Goal: Find specific page/section: Find specific page/section

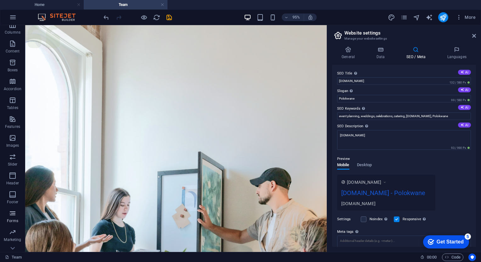
scroll to position [56, 0]
click at [13, 203] on icon "button" at bounding box center [13, 202] width 8 height 8
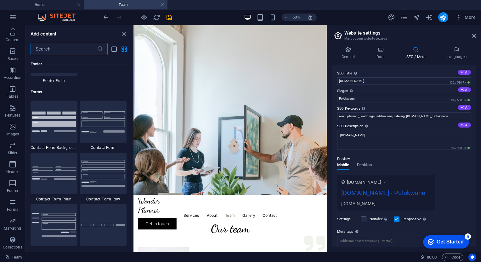
scroll to position [4592, 0]
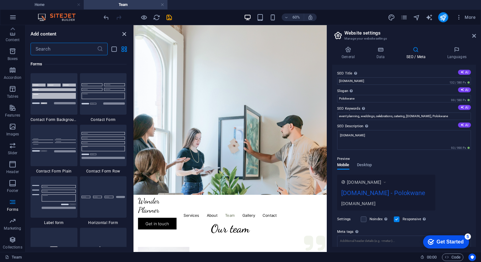
click at [123, 34] on icon "close panel" at bounding box center [123, 34] width 7 height 7
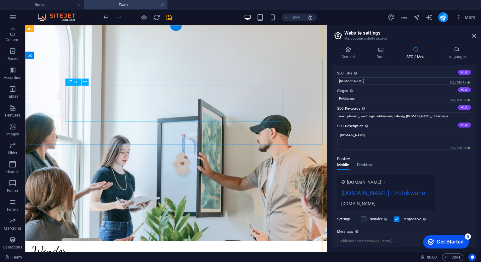
scroll to position [0, 0]
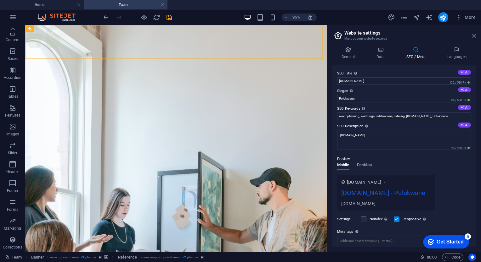
click at [472, 36] on icon at bounding box center [474, 35] width 4 height 5
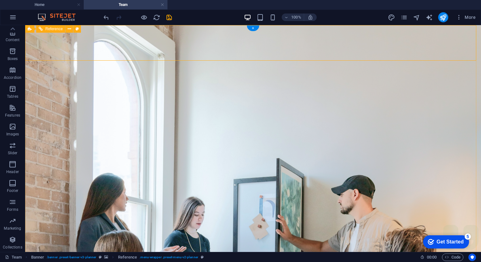
click at [11, 107] on icon "button" at bounding box center [13, 108] width 8 height 8
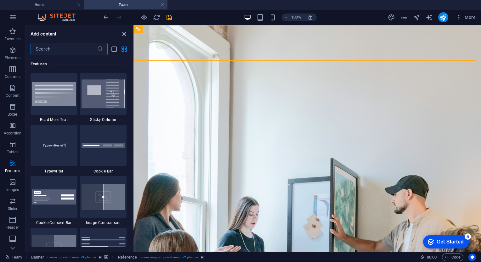
click at [125, 33] on icon "close panel" at bounding box center [123, 34] width 7 height 7
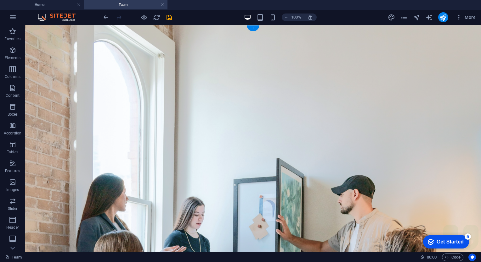
click at [40, 170] on figure at bounding box center [252, 166] width 455 height 283
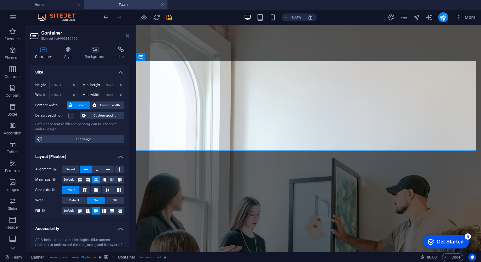
click at [128, 35] on icon at bounding box center [127, 35] width 4 height 5
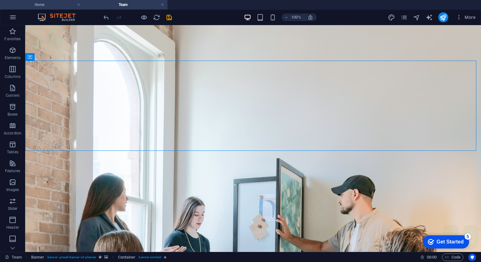
click at [65, 4] on h4 "Home" at bounding box center [42, 4] width 84 height 7
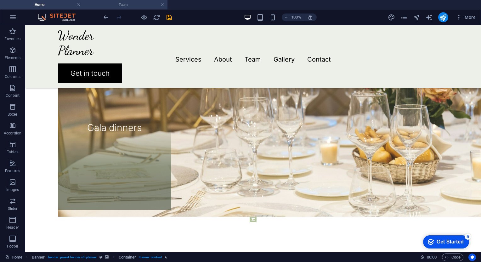
click at [116, 3] on h4 "Team" at bounding box center [126, 4] width 84 height 7
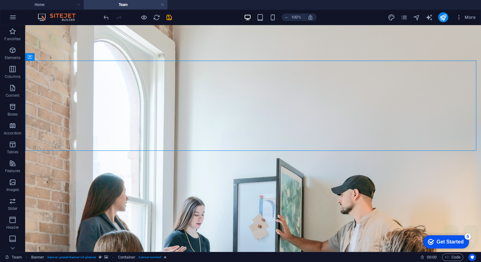
scroll to position [0, 0]
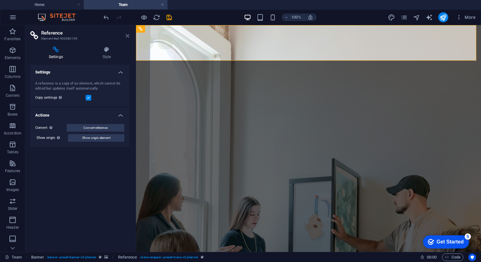
click at [128, 35] on icon at bounding box center [127, 35] width 4 height 5
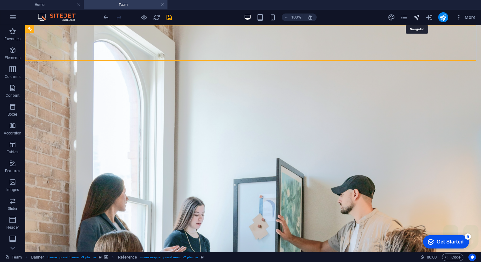
click at [417, 17] on icon "navigator" at bounding box center [416, 17] width 7 height 7
select select "16962459-en"
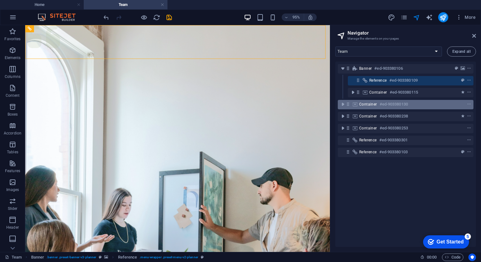
click at [355, 105] on icon at bounding box center [354, 104] width 7 height 5
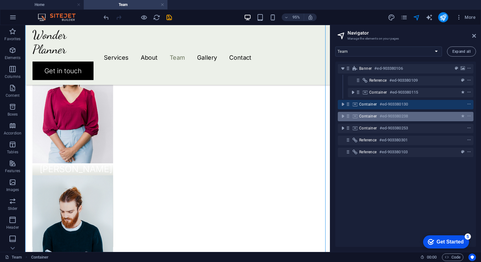
click at [353, 116] on icon at bounding box center [354, 116] width 7 height 5
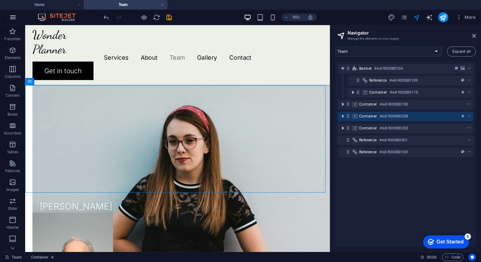
click at [12, 16] on icon "button" at bounding box center [13, 18] width 8 height 8
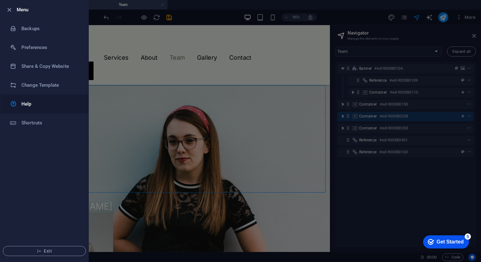
click at [32, 107] on h6 "Help" at bounding box center [50, 104] width 58 height 8
